Goal: Transaction & Acquisition: Purchase product/service

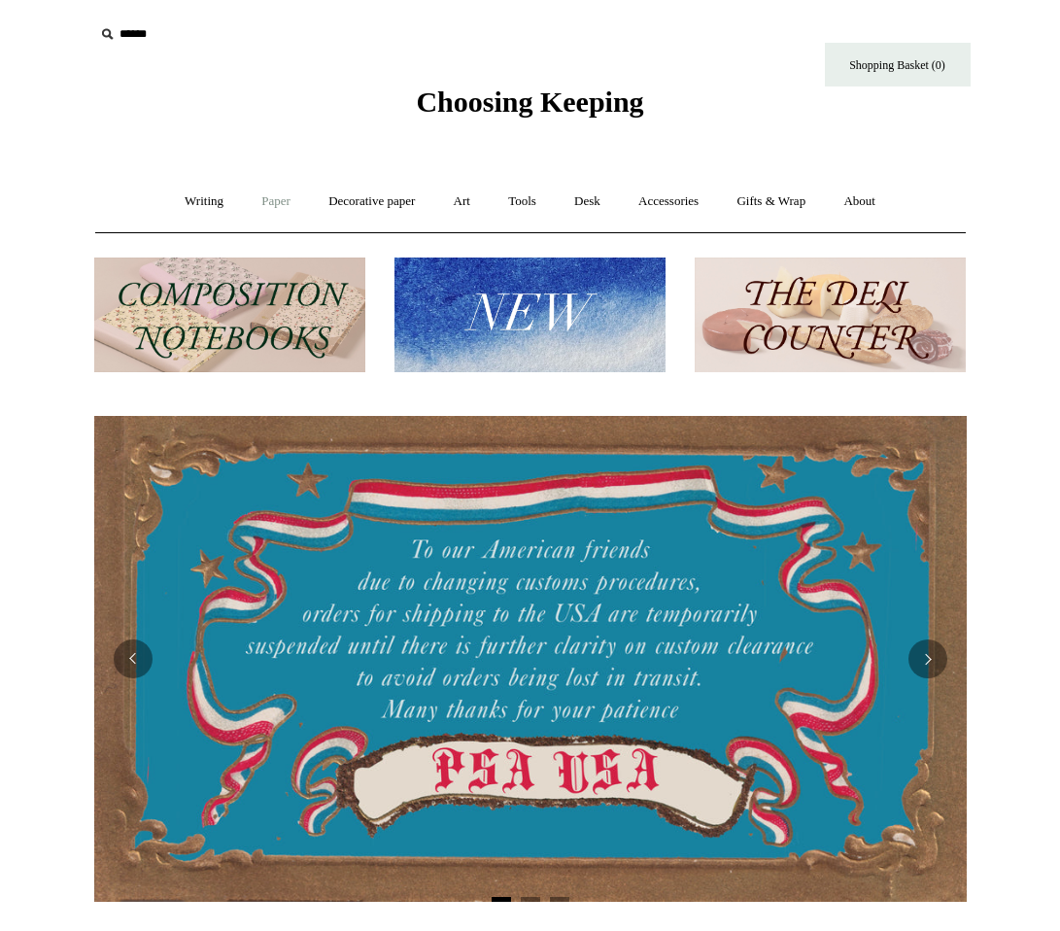
click at [257, 198] on link "Paper +" at bounding box center [276, 202] width 64 height 52
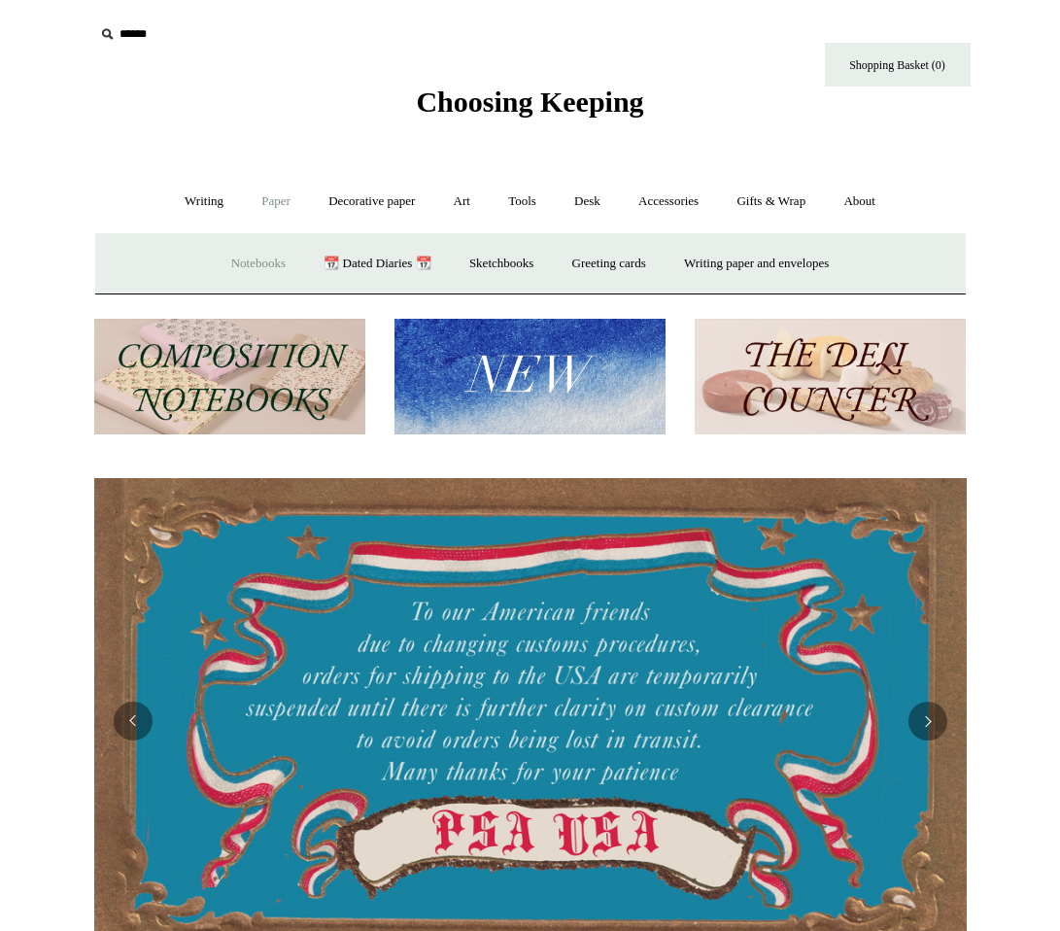
click at [244, 259] on link "Notebooks +" at bounding box center [258, 264] width 89 height 52
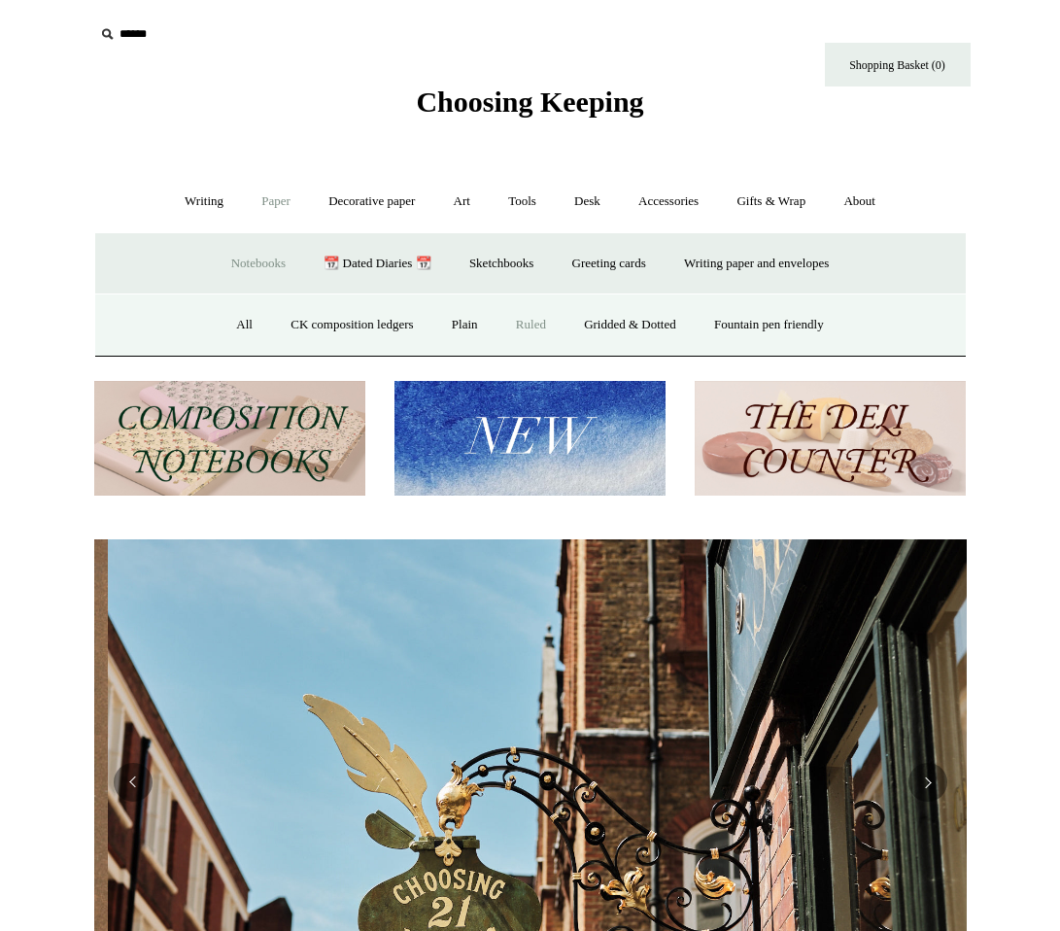
scroll to position [0, 873]
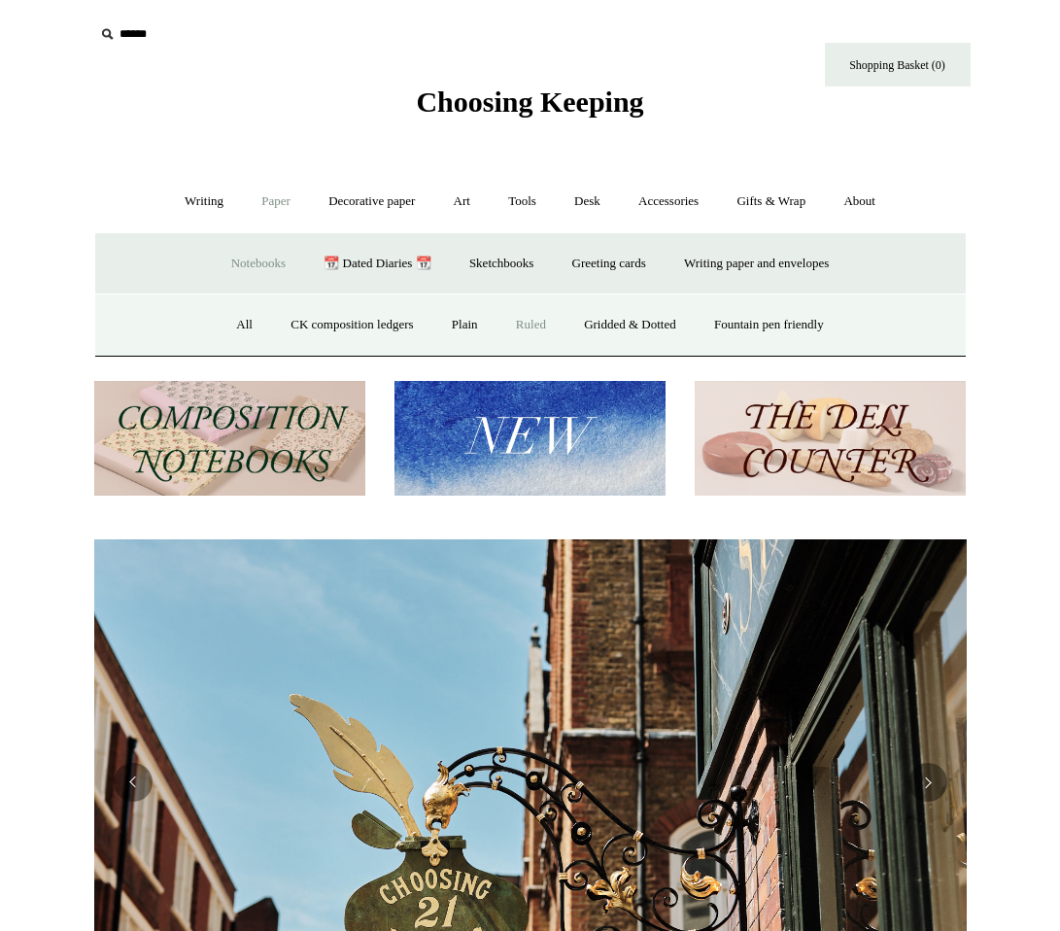
click at [517, 319] on link "Ruled" at bounding box center [531, 325] width 65 height 52
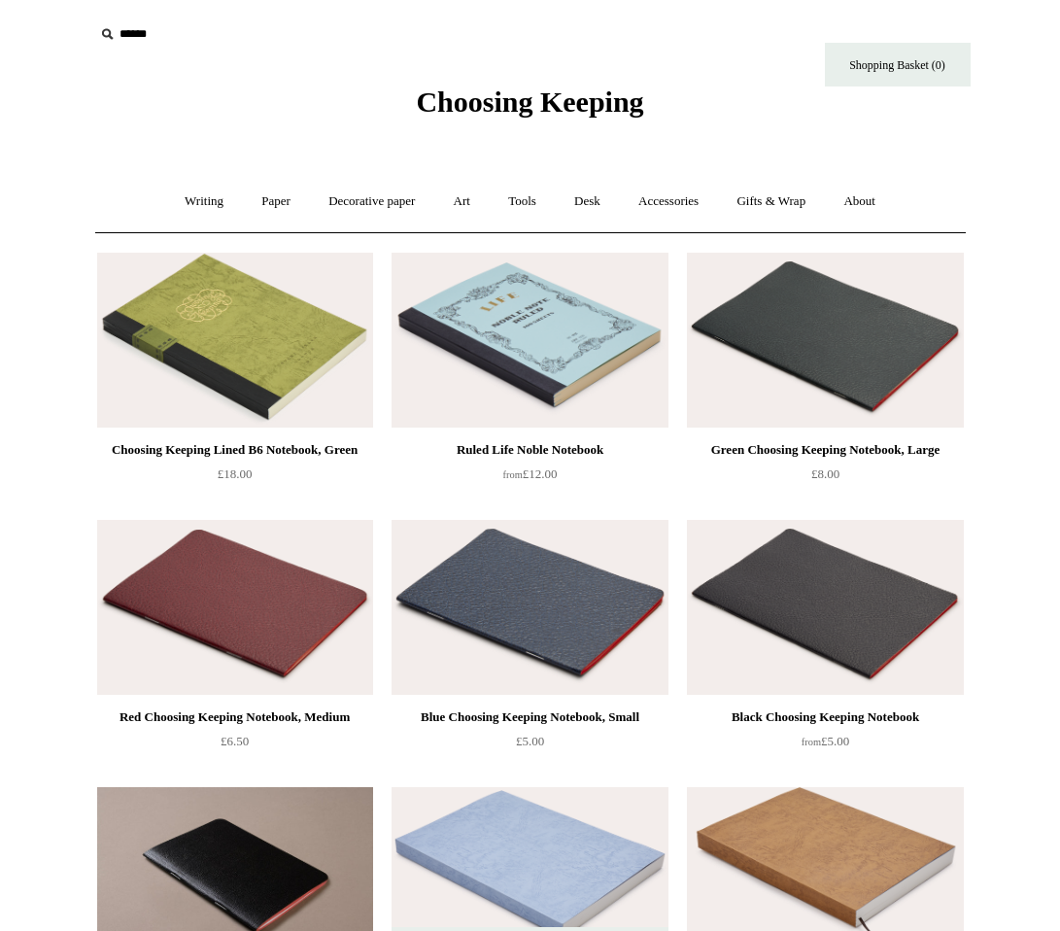
click at [395, 372] on img at bounding box center [530, 340] width 276 height 175
click at [280, 319] on img at bounding box center [235, 340] width 276 height 175
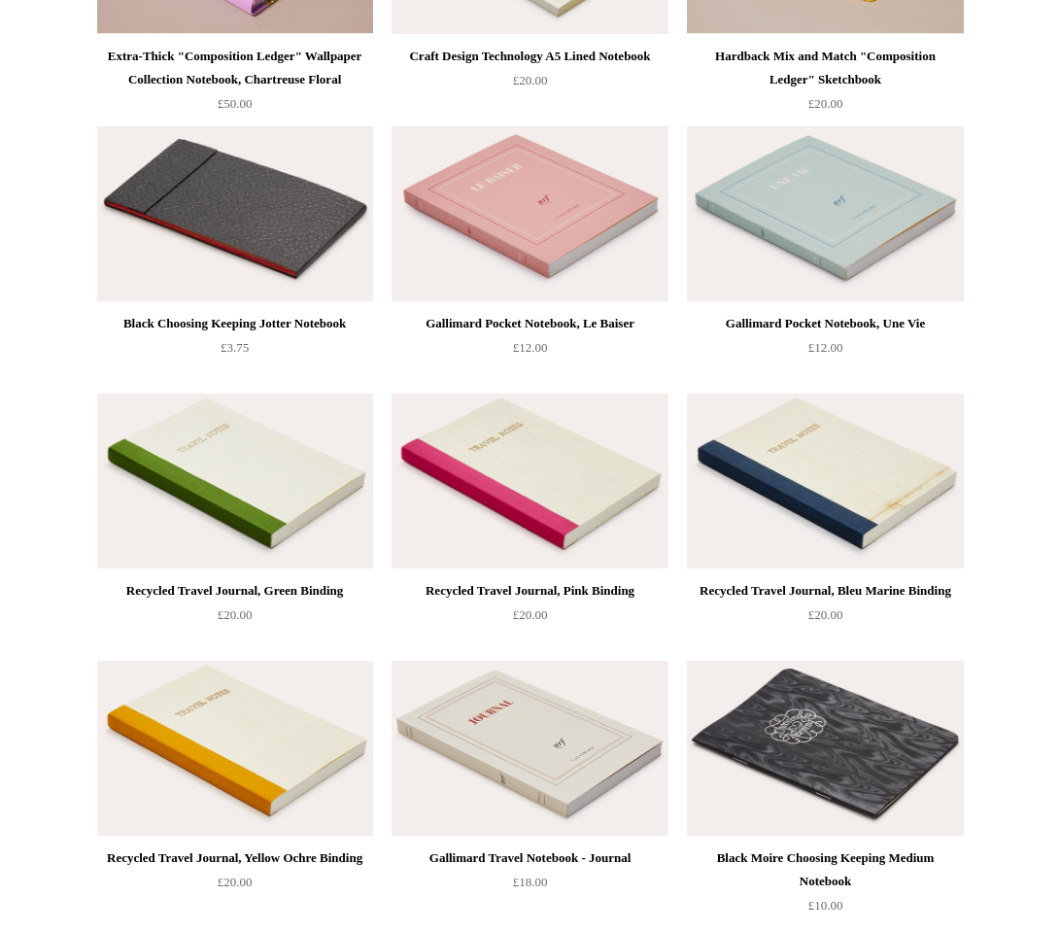
scroll to position [3372, 0]
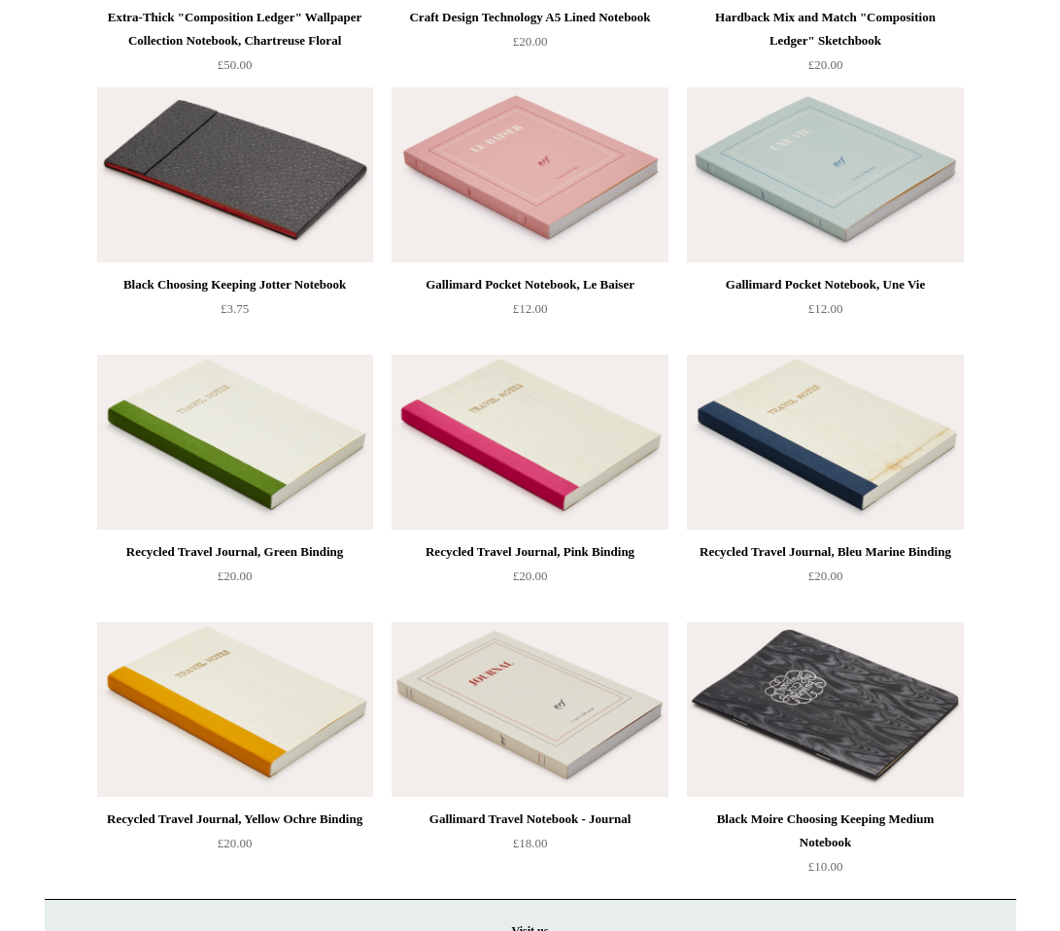
click at [844, 413] on img at bounding box center [825, 442] width 276 height 175
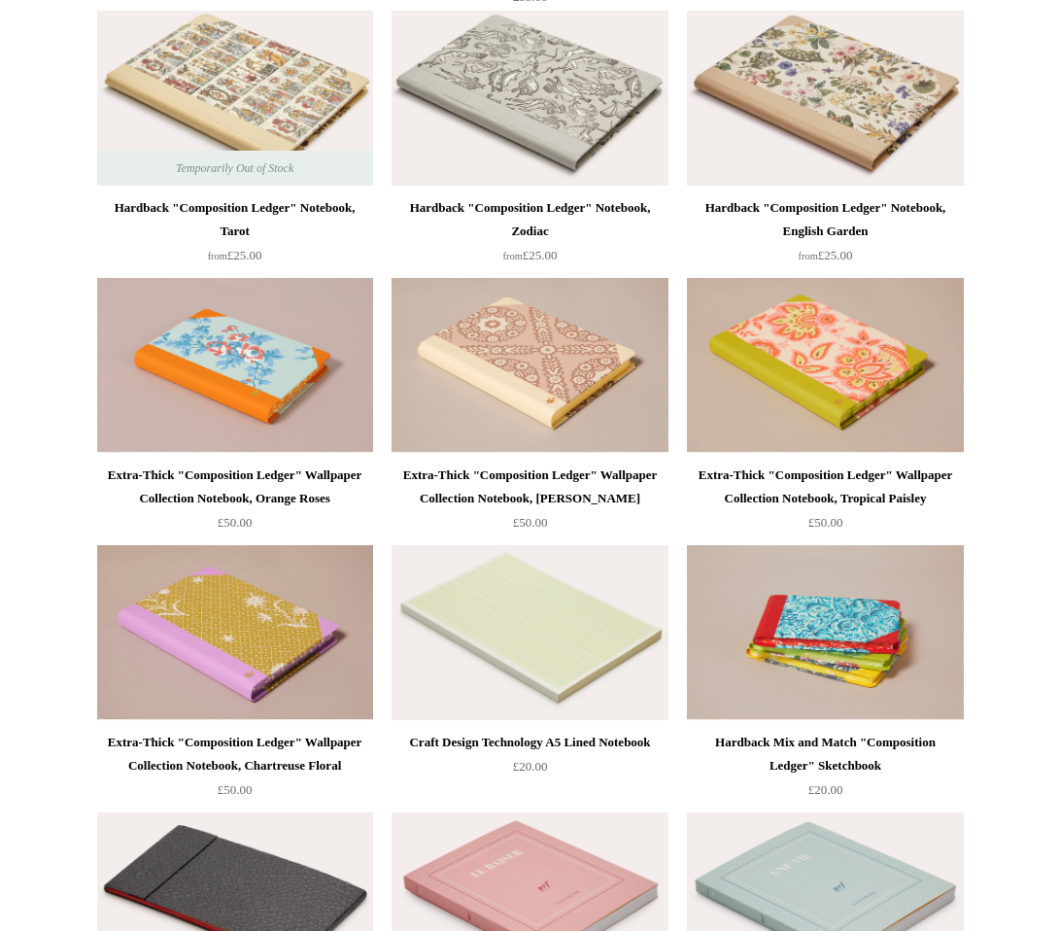
scroll to position [2650, 0]
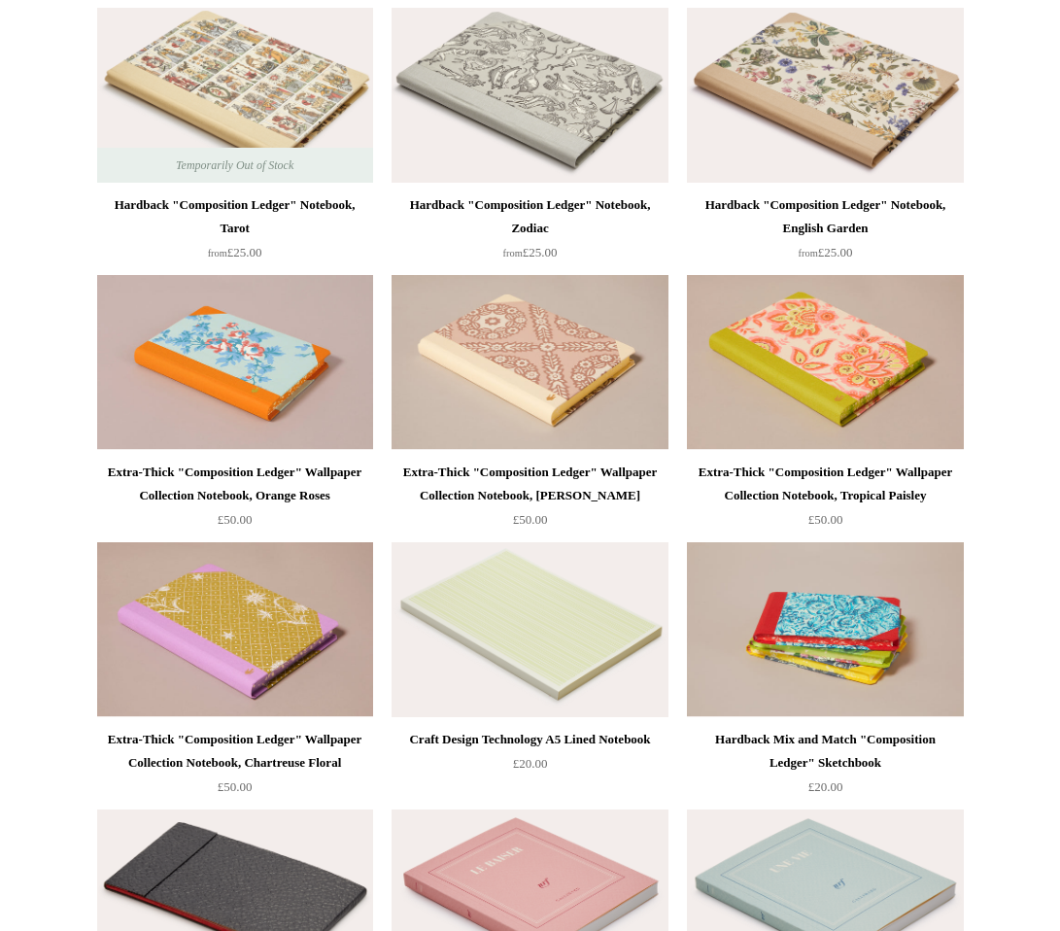
click at [469, 637] on img at bounding box center [530, 629] width 276 height 175
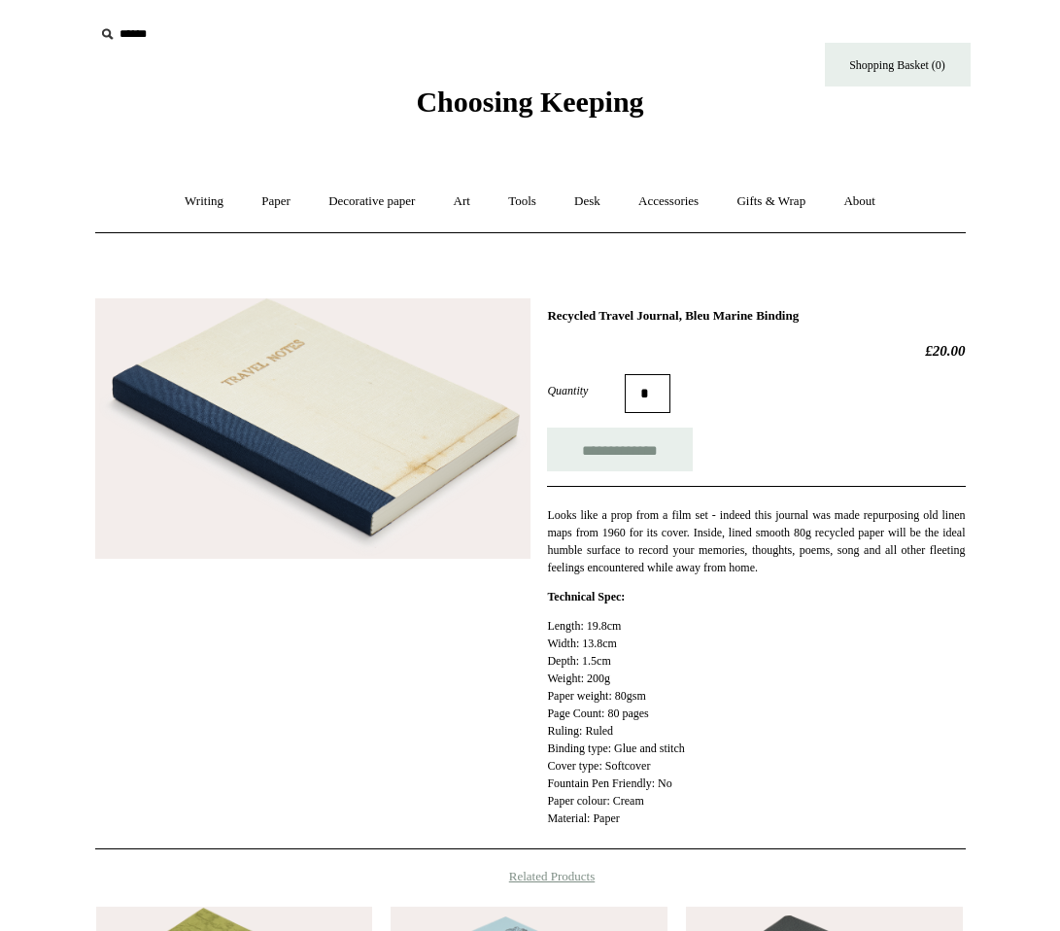
click at [350, 469] on img at bounding box center [312, 428] width 435 height 260
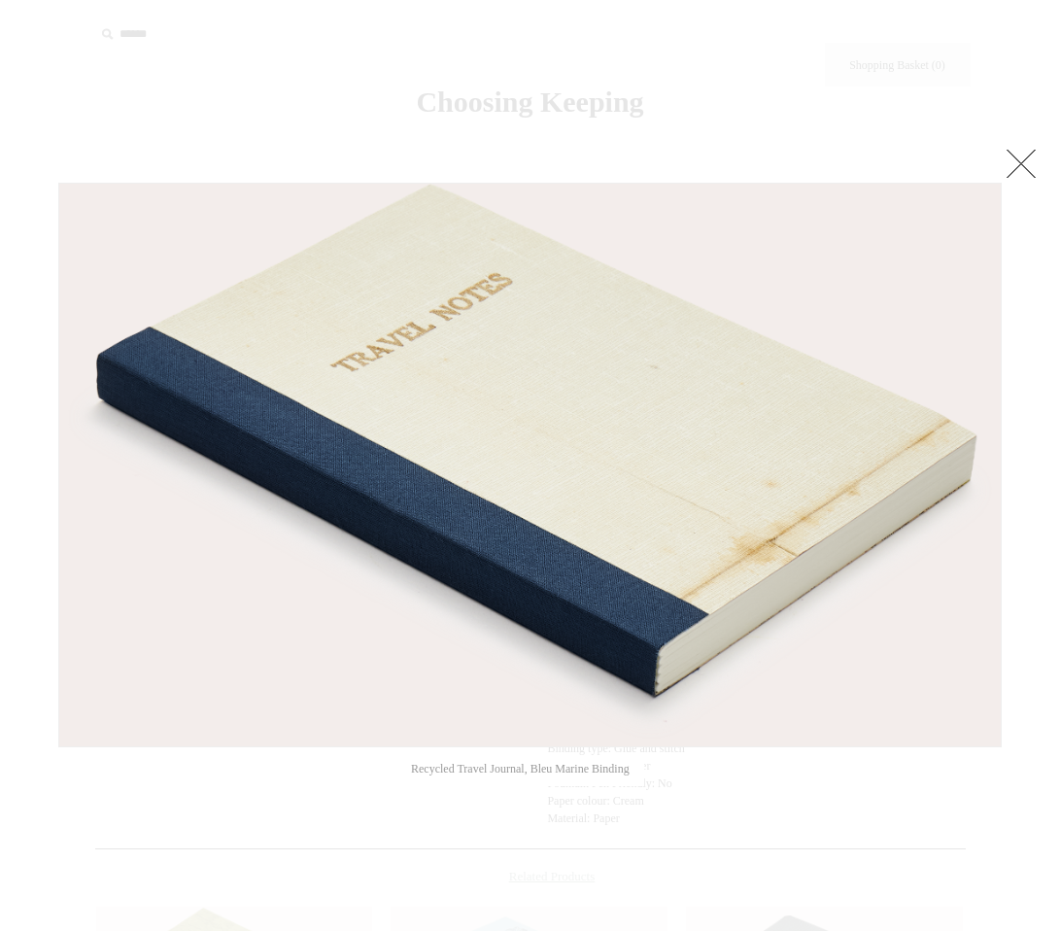
click at [1033, 158] on link at bounding box center [1021, 163] width 39 height 39
